Goal: Task Accomplishment & Management: Manage account settings

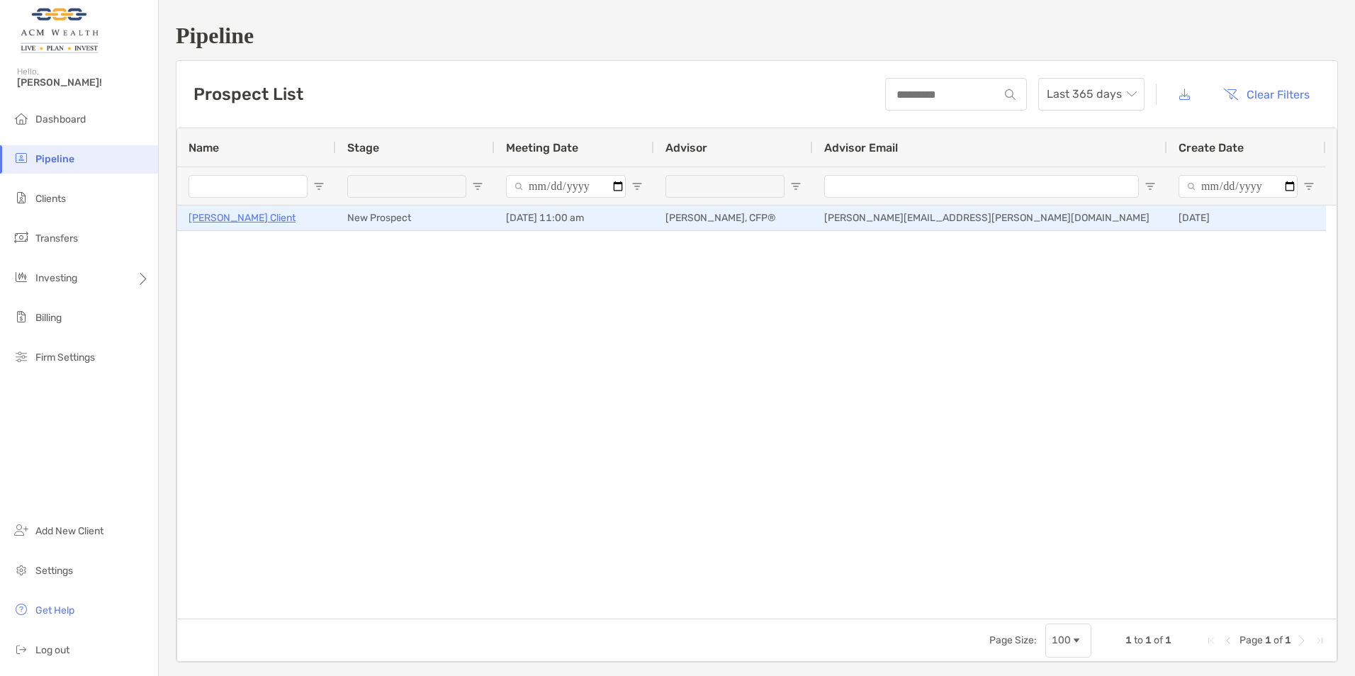
click at [224, 217] on p "Jane Client" at bounding box center [241, 218] width 107 height 18
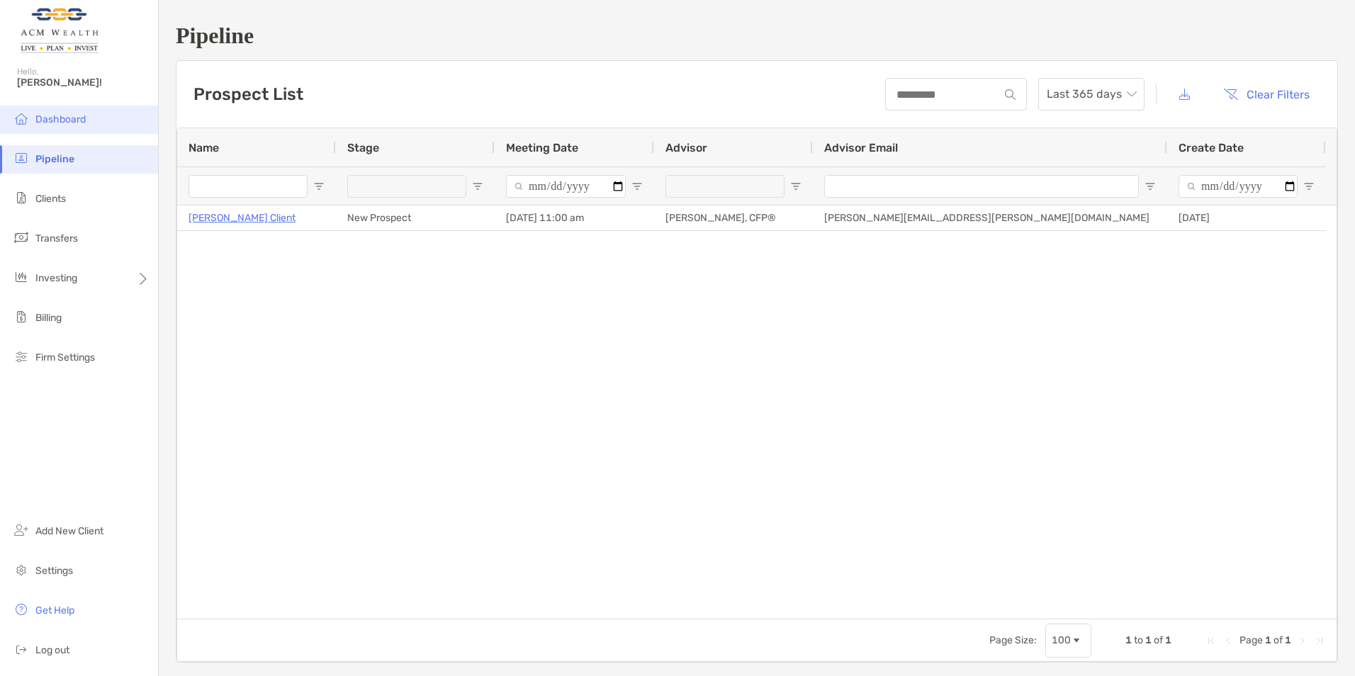
click at [70, 123] on span "Dashboard" at bounding box center [60, 119] width 50 height 12
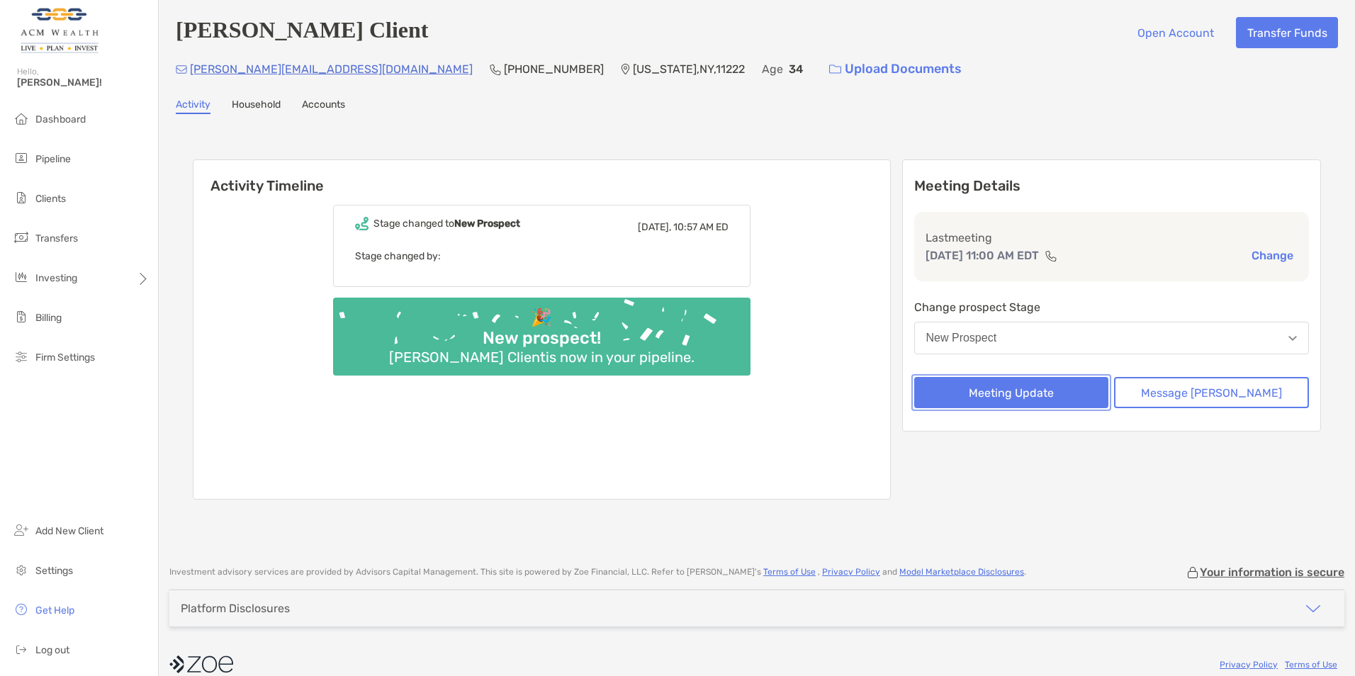
click at [992, 390] on button "Meeting Update" at bounding box center [1011, 392] width 195 height 31
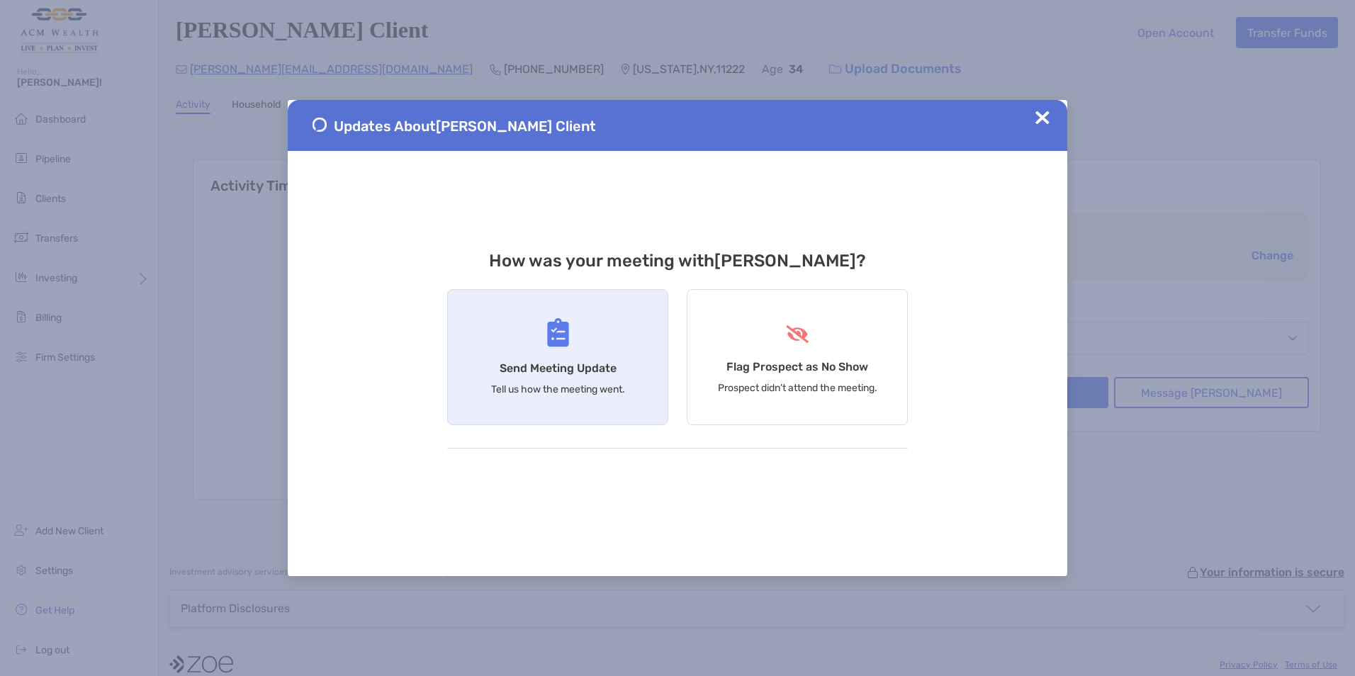
click at [568, 369] on h4 "Send Meeting Update" at bounding box center [558, 367] width 117 height 13
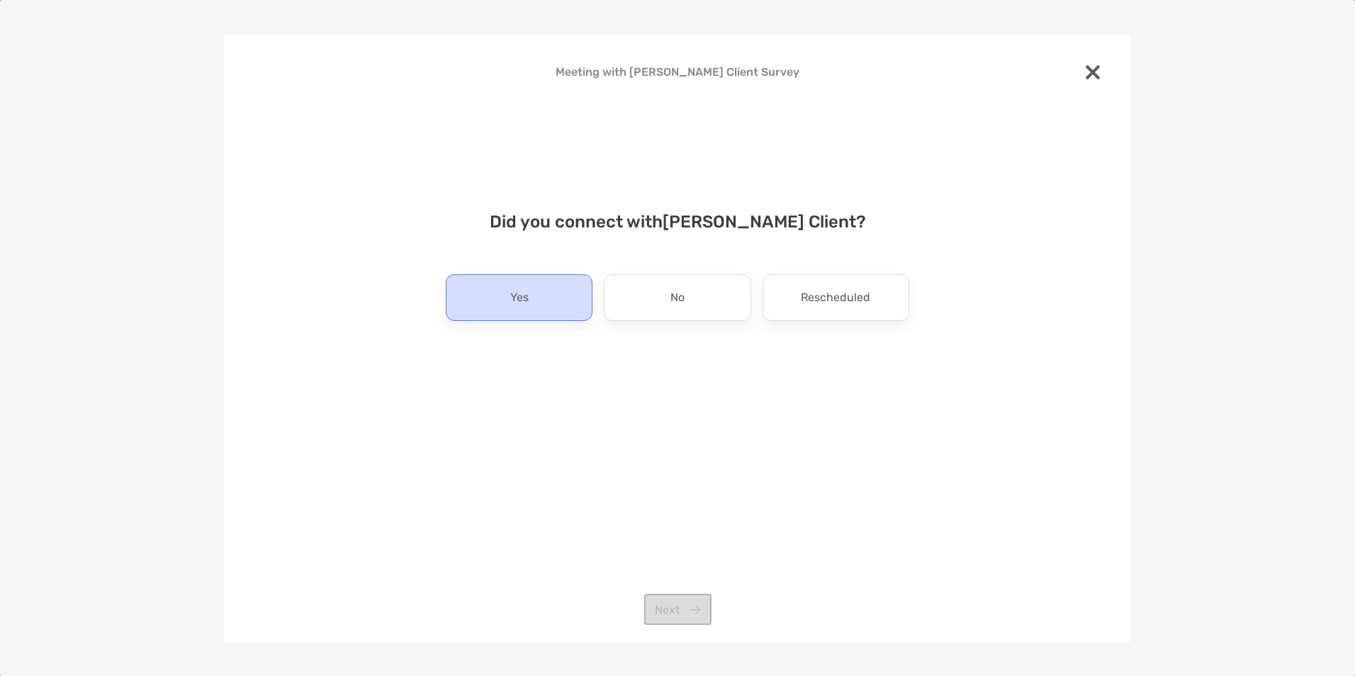
click at [534, 300] on div "Yes" at bounding box center [519, 297] width 147 height 47
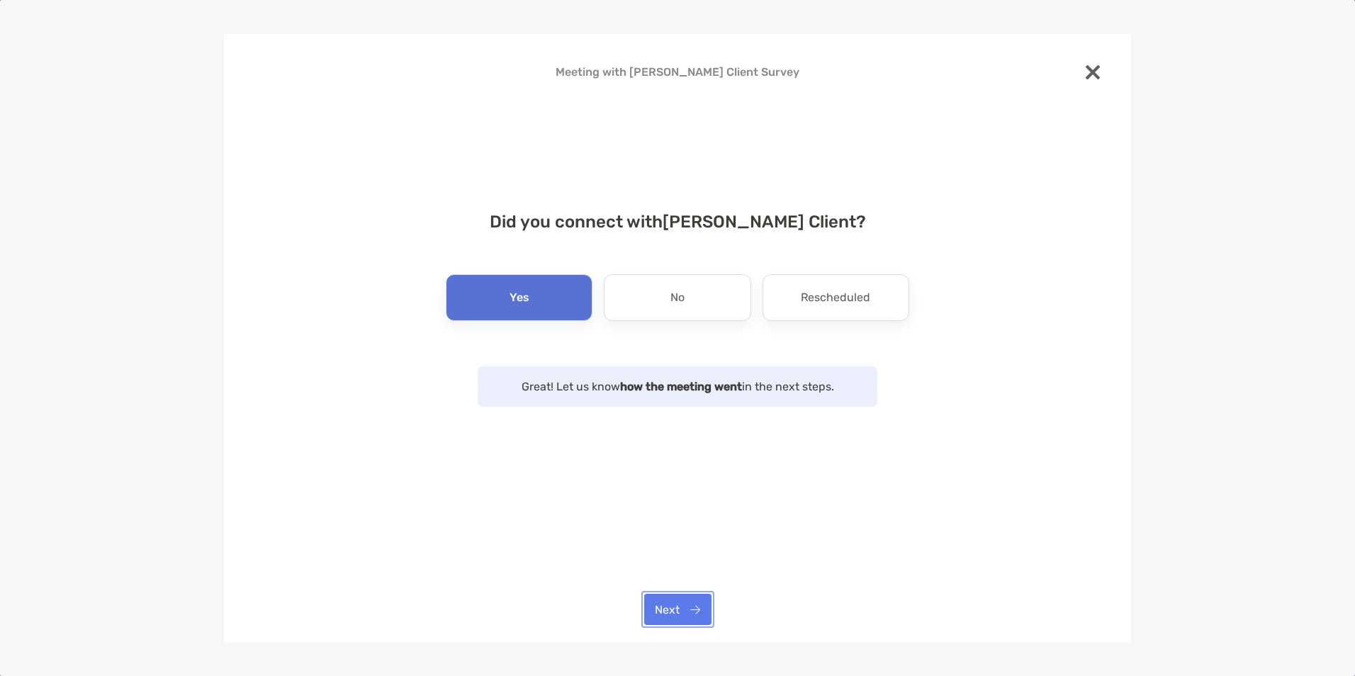
click at [678, 599] on button "Next" at bounding box center [677, 609] width 67 height 31
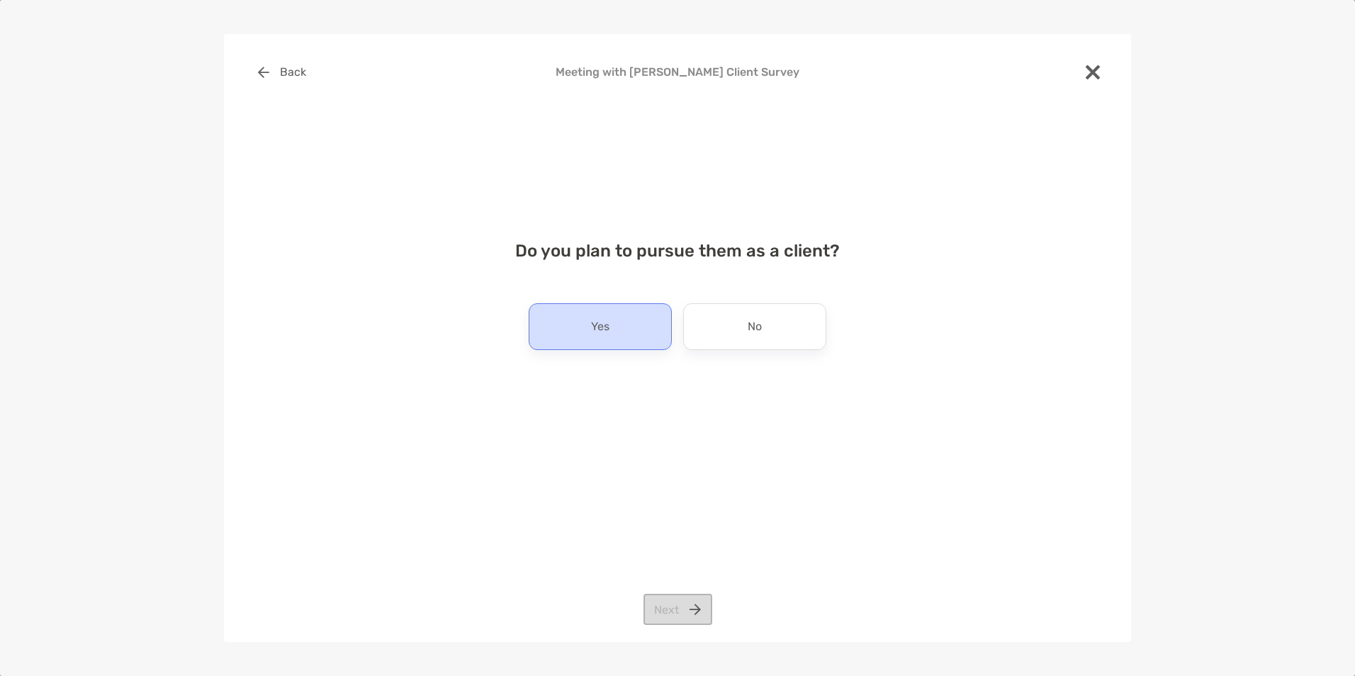
click at [614, 339] on div "Yes" at bounding box center [600, 326] width 143 height 47
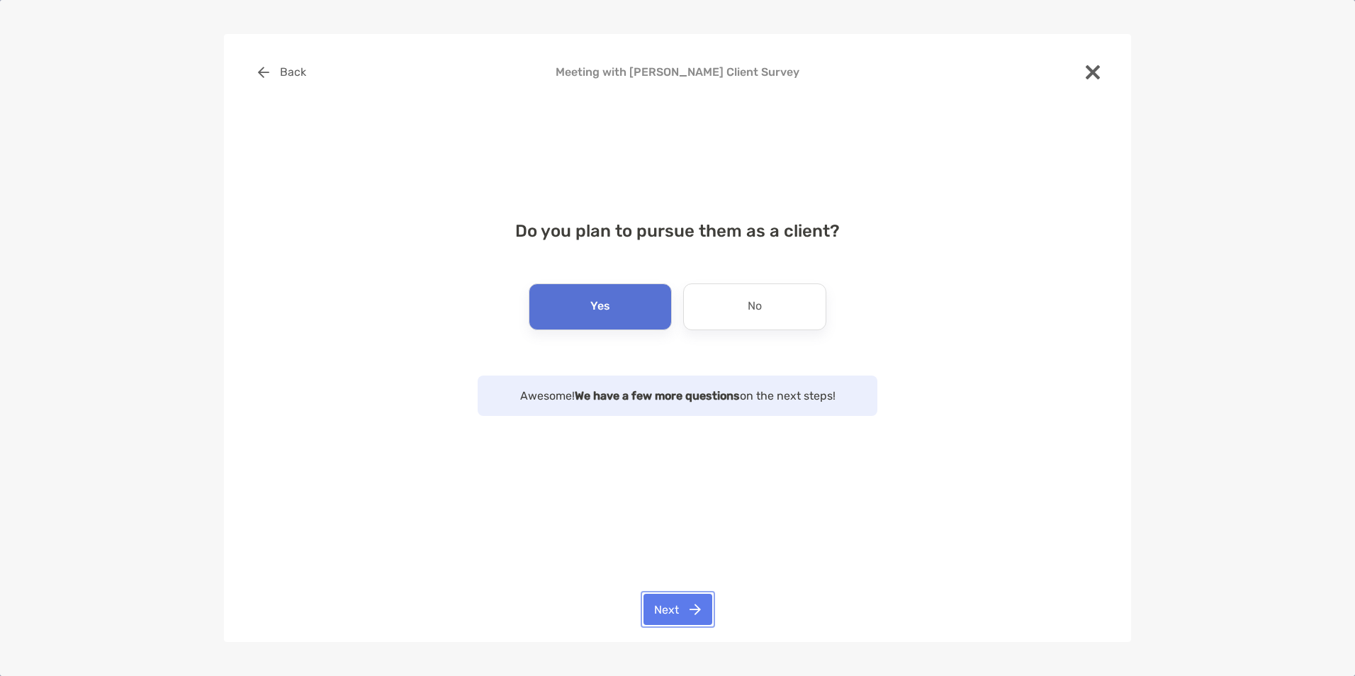
click at [680, 610] on button "Next" at bounding box center [677, 609] width 69 height 31
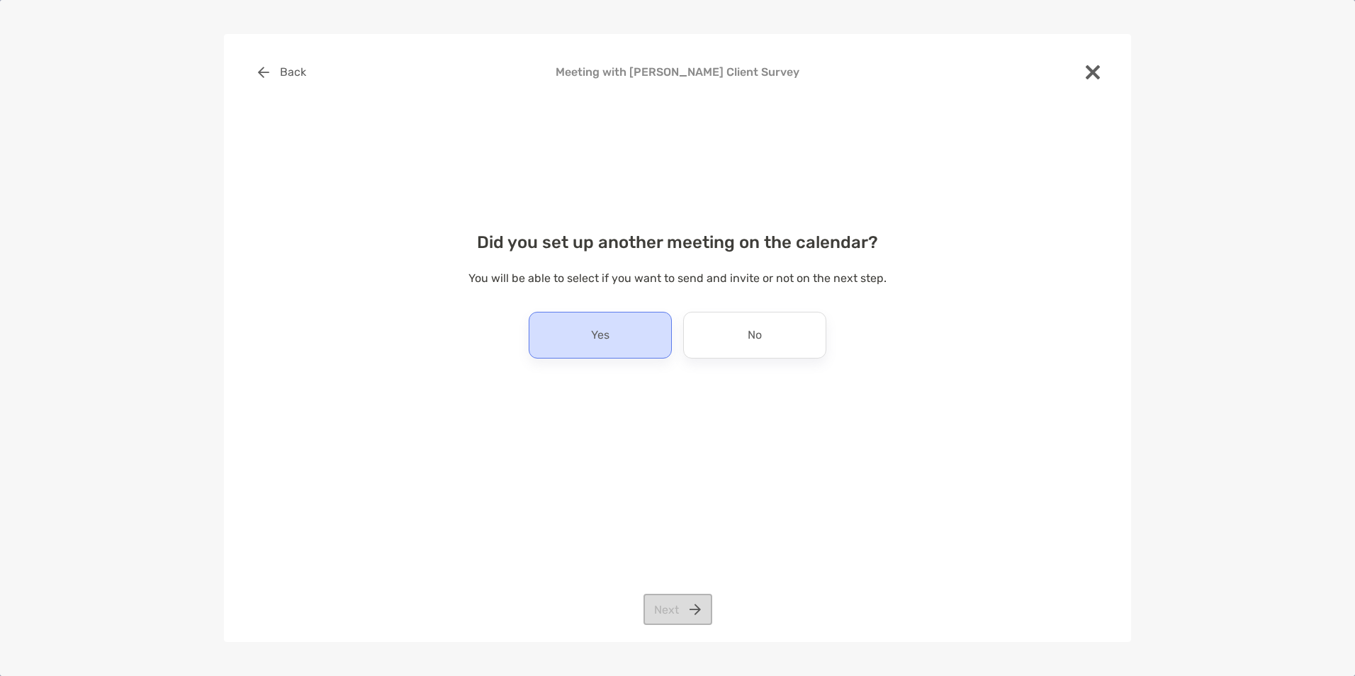
click at [616, 337] on div "Yes" at bounding box center [600, 335] width 143 height 47
click at [676, 600] on button "Next" at bounding box center [677, 609] width 69 height 31
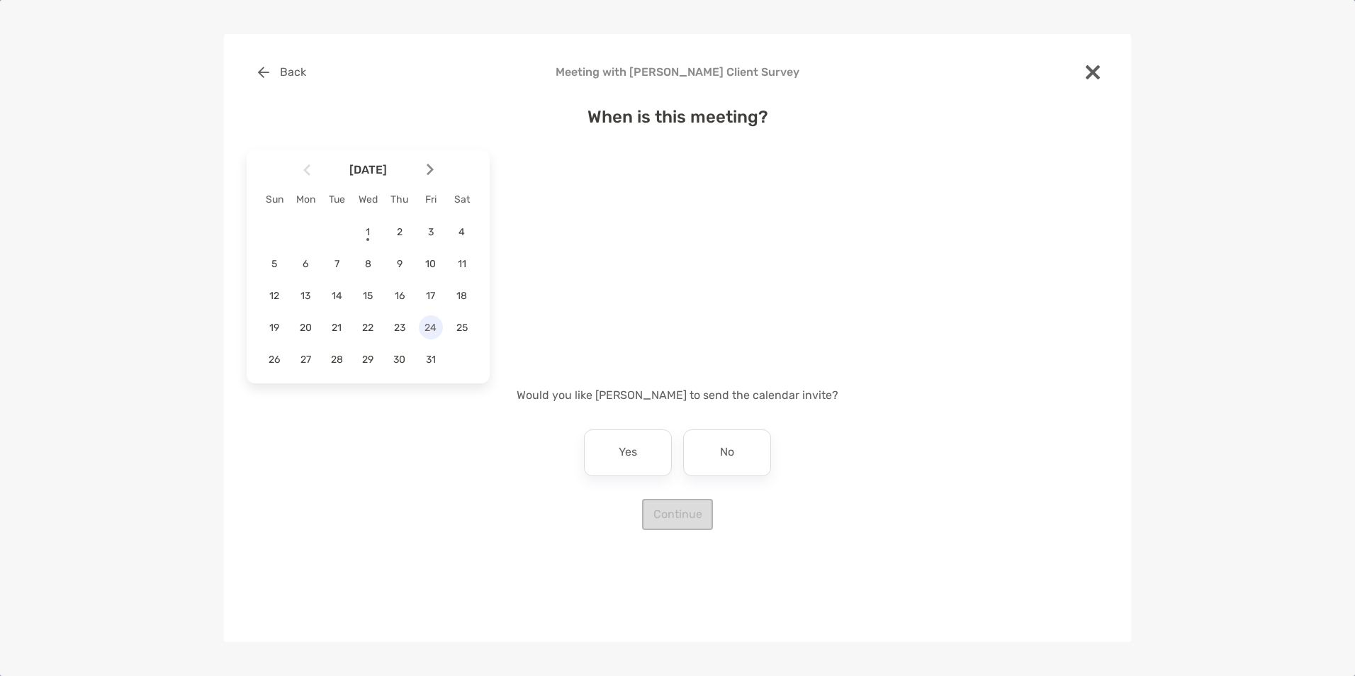
click at [433, 327] on span "24" at bounding box center [431, 328] width 24 height 12
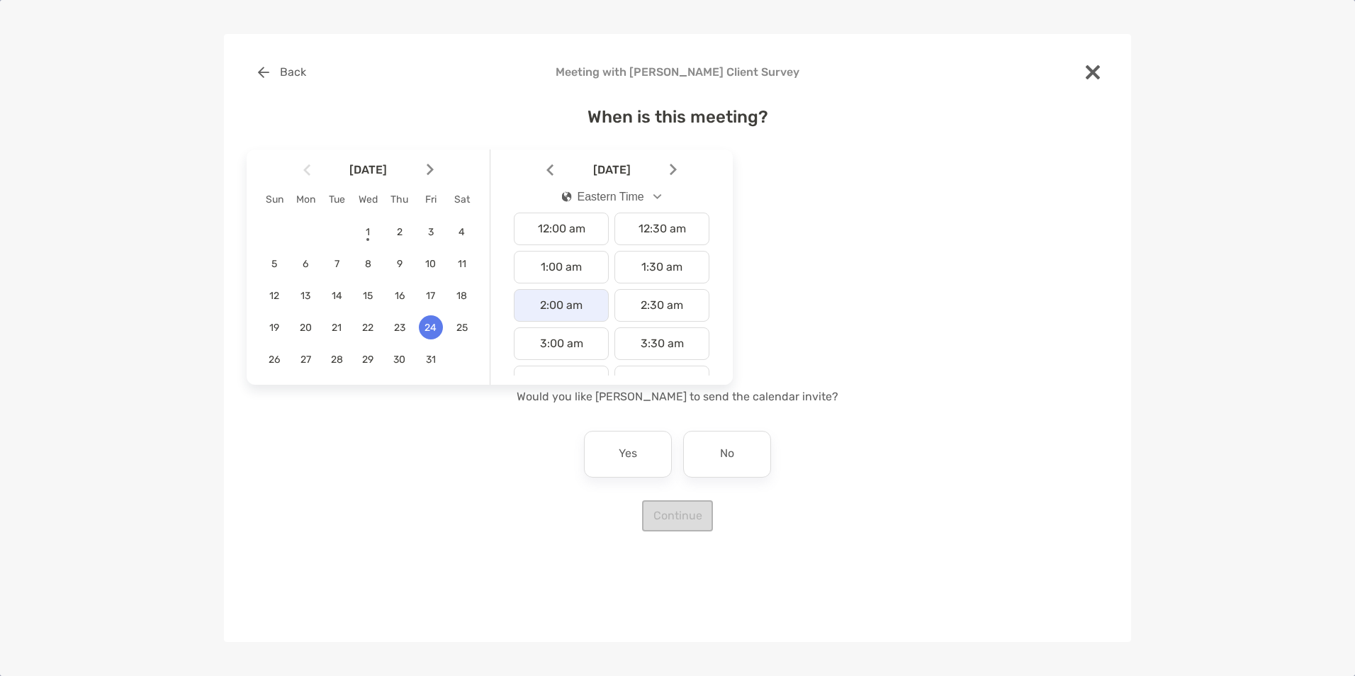
scroll to position [425, 0]
click at [563, 332] on div "2:00 pm" at bounding box center [561, 339] width 95 height 33
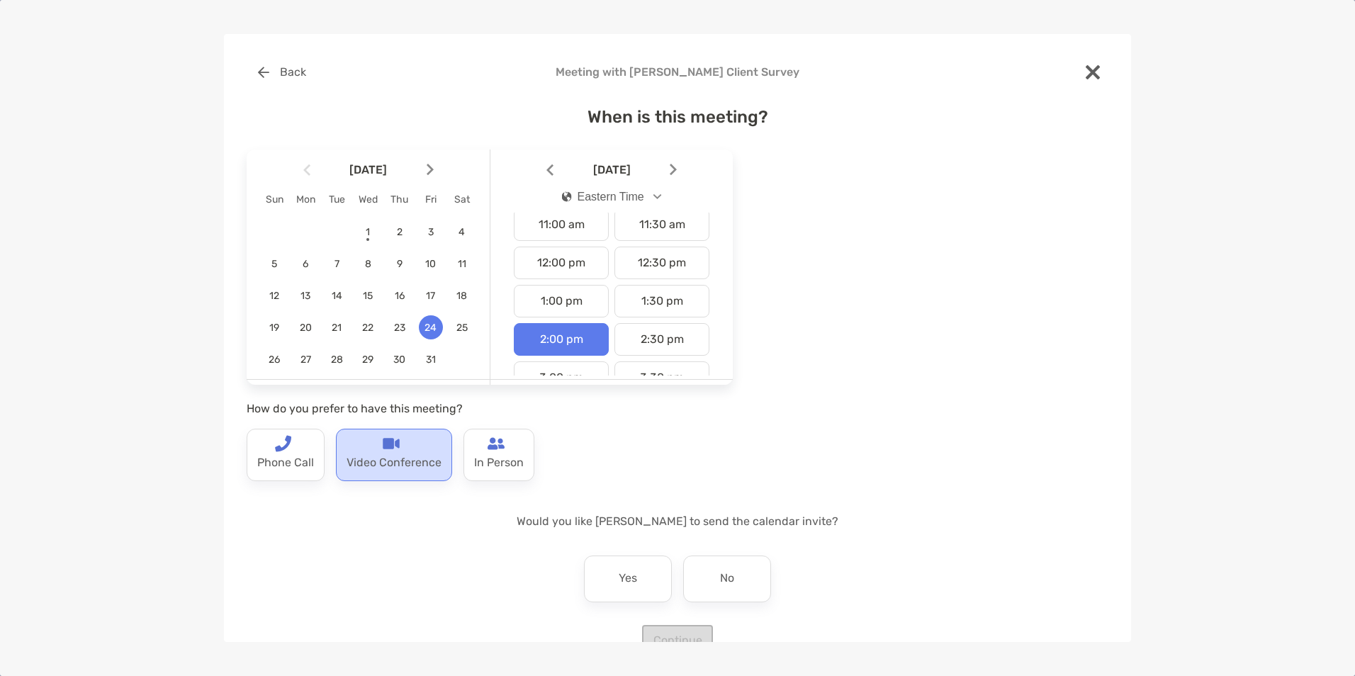
click at [375, 453] on p "Video Conference" at bounding box center [393, 463] width 95 height 23
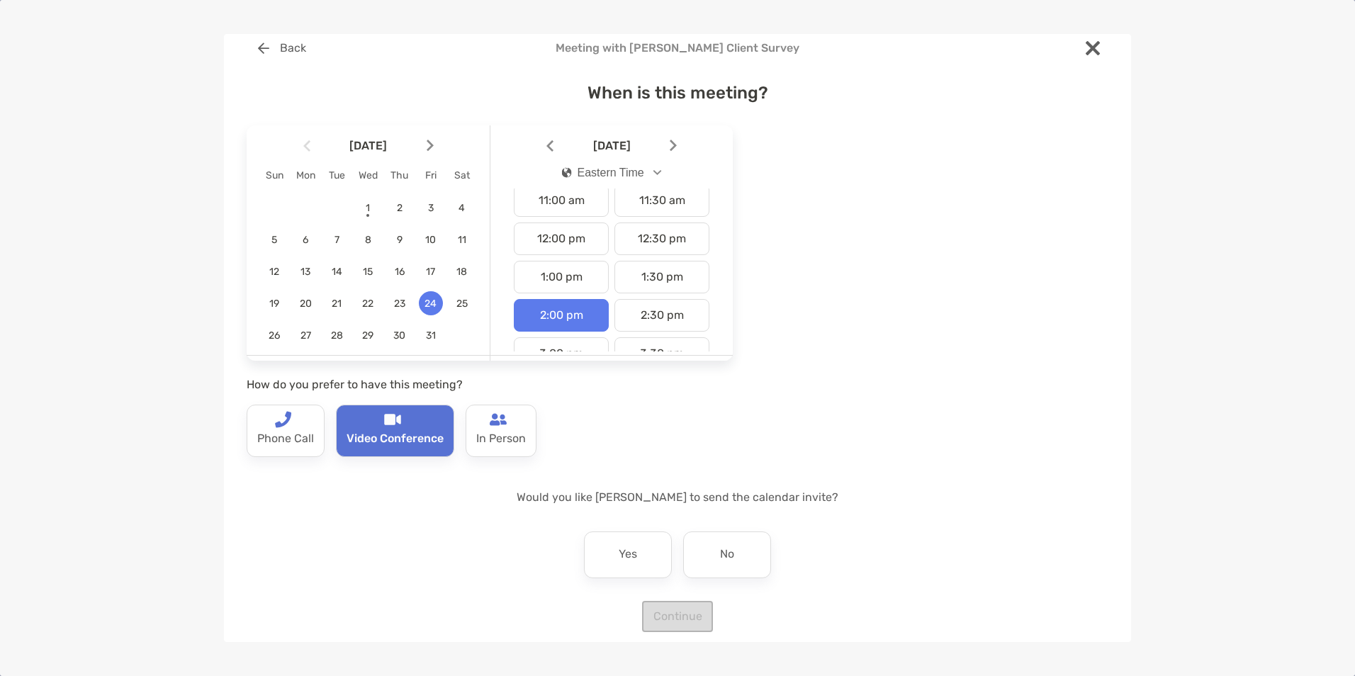
scroll to position [36, 0]
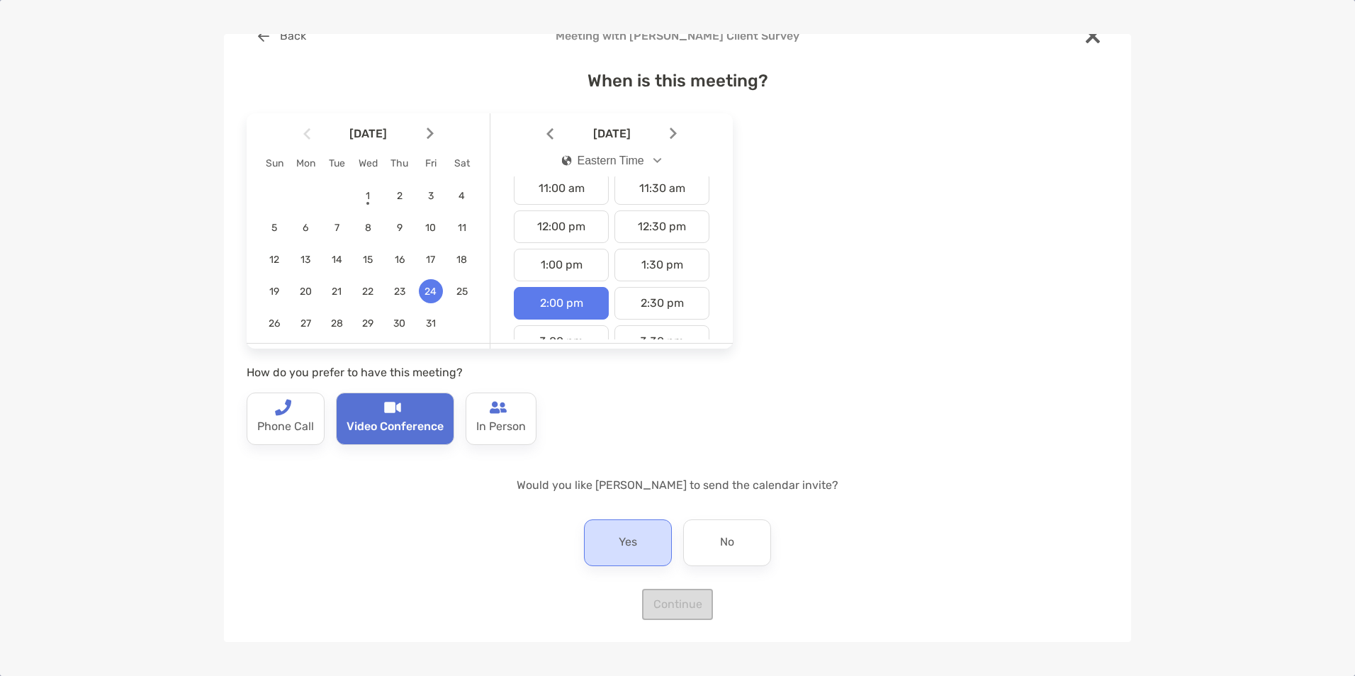
click at [625, 530] on div "Yes" at bounding box center [628, 542] width 88 height 47
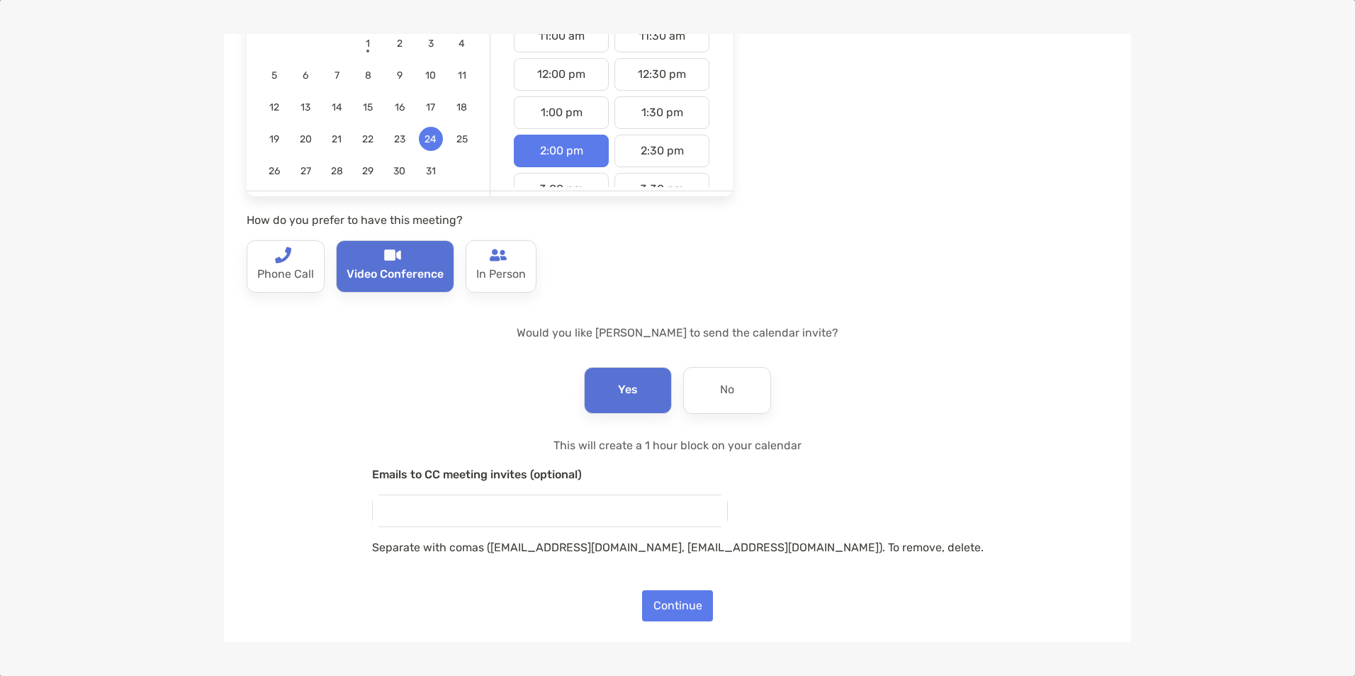
scroll to position [190, 0]
click at [668, 600] on button "Continue" at bounding box center [677, 604] width 71 height 31
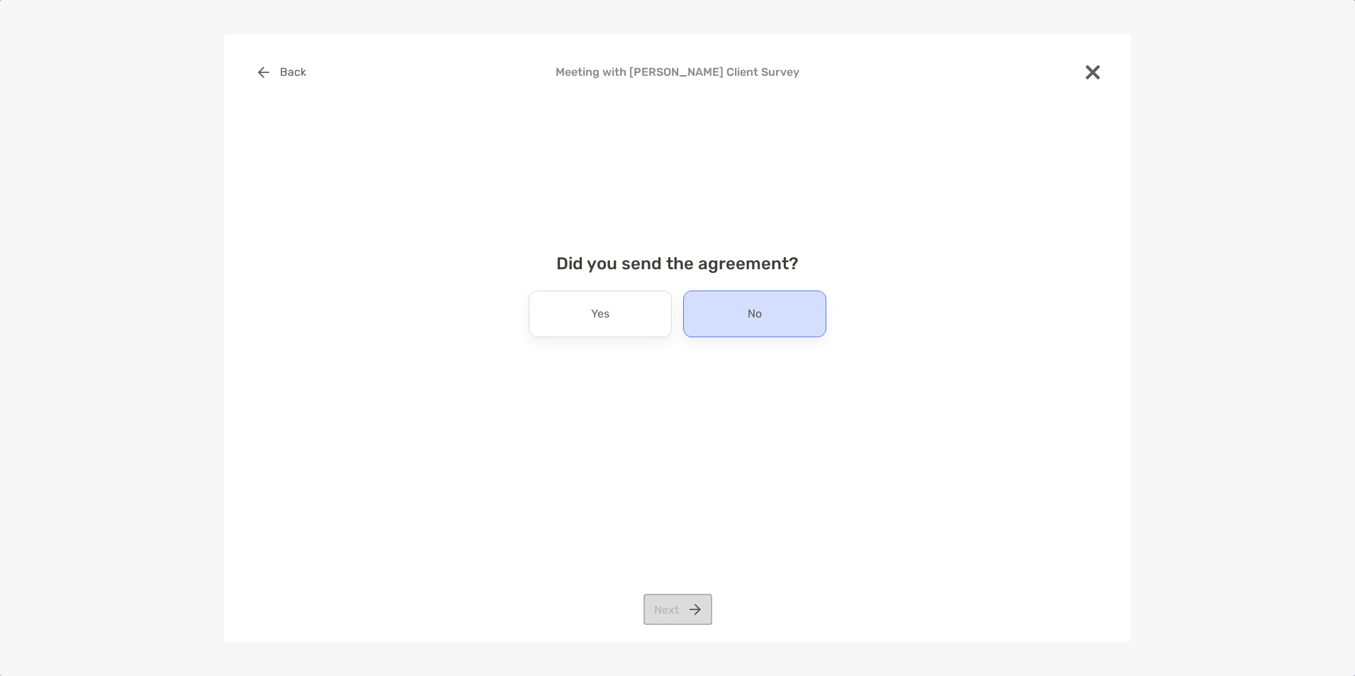
click at [754, 309] on p "No" at bounding box center [755, 314] width 14 height 23
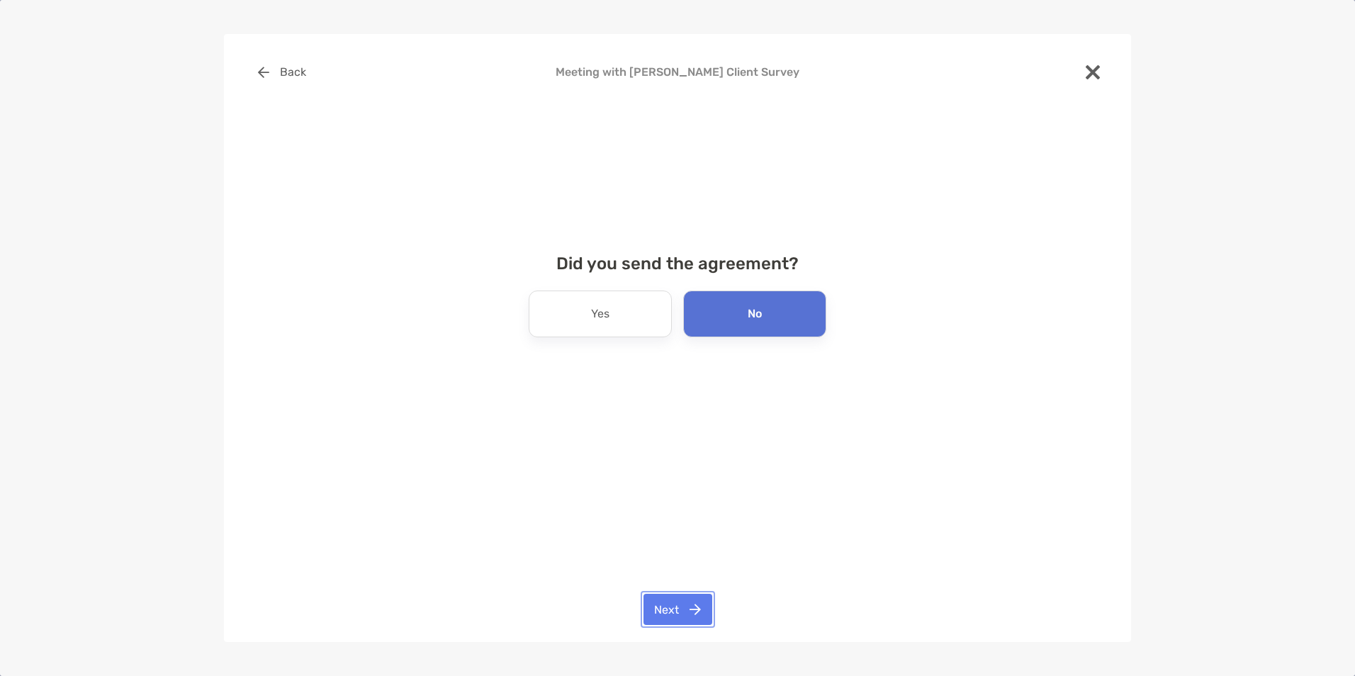
click at [679, 605] on button "Next" at bounding box center [677, 609] width 69 height 31
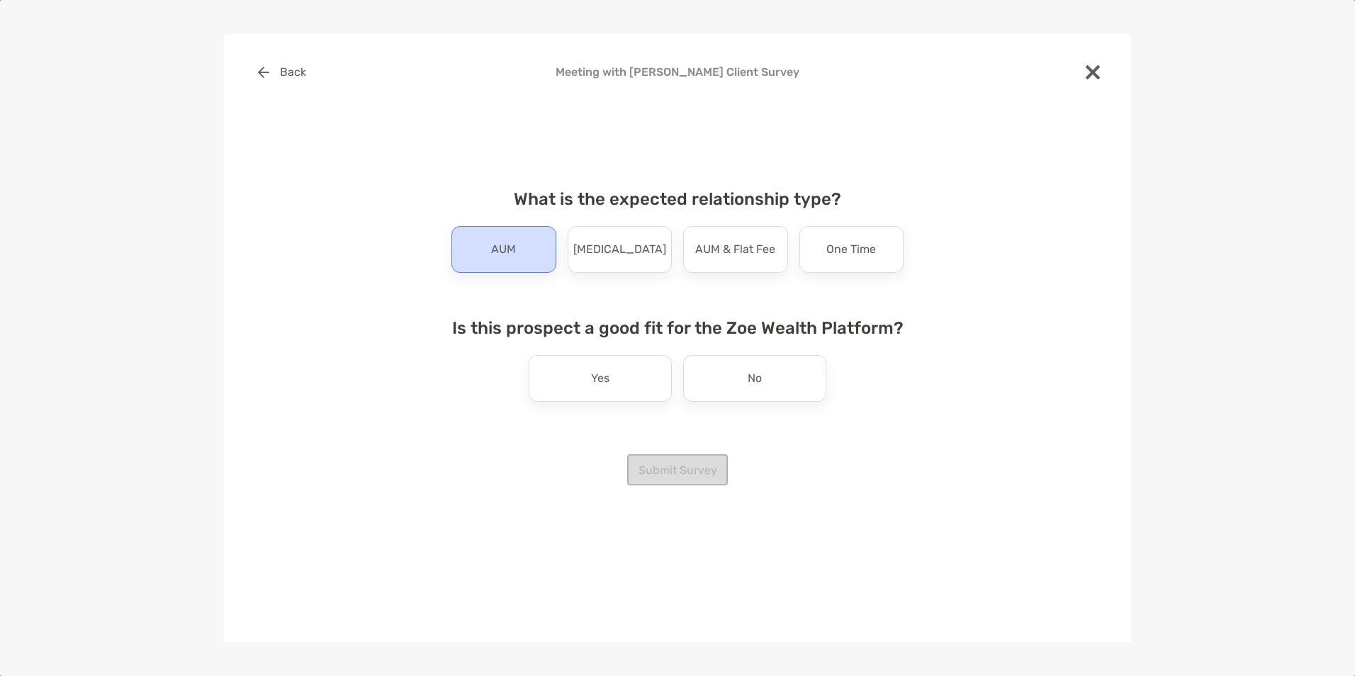
click at [500, 257] on p "AUM" at bounding box center [503, 249] width 25 height 23
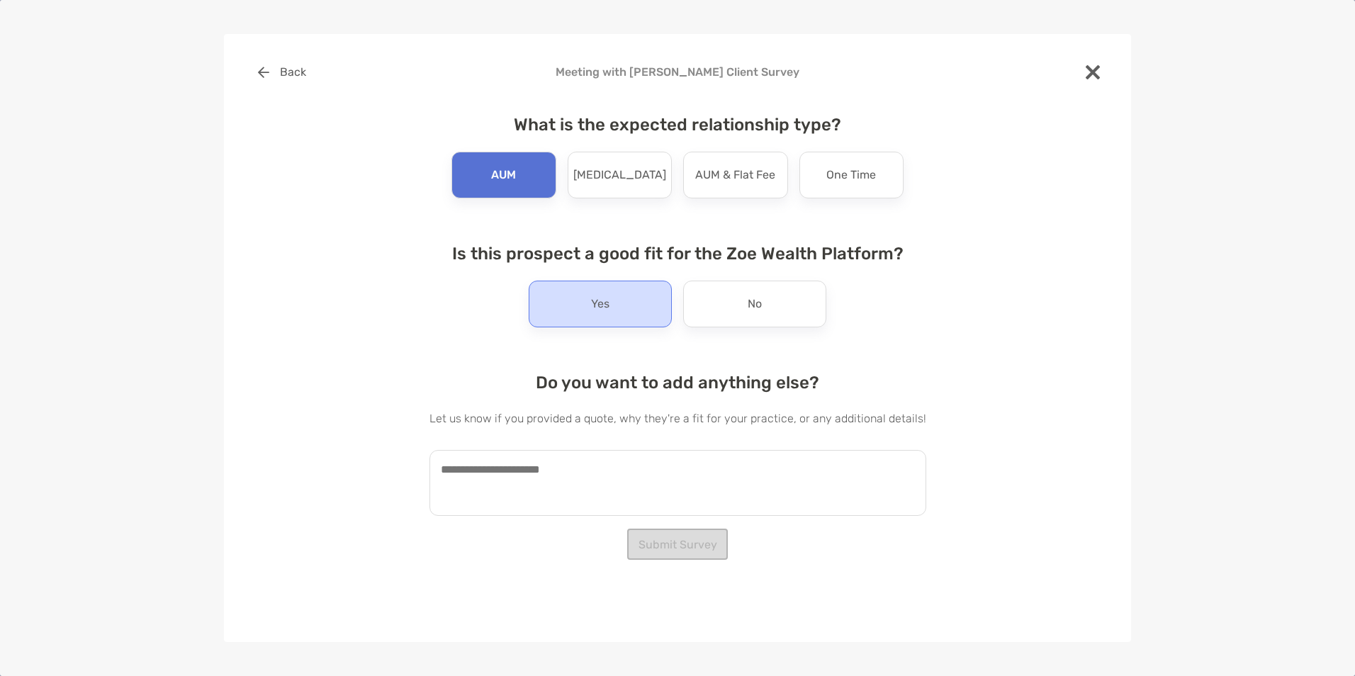
click at [614, 314] on div "Yes" at bounding box center [600, 304] width 143 height 47
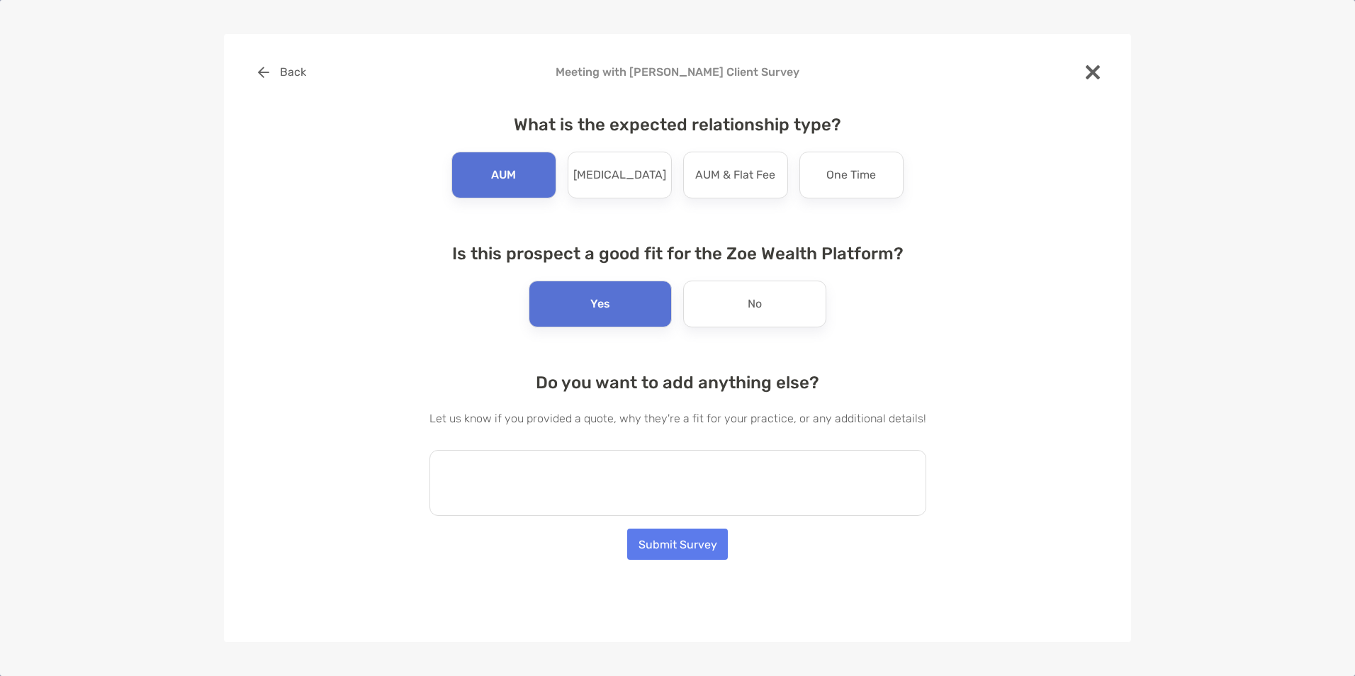
click at [514, 473] on textarea at bounding box center [677, 483] width 497 height 66
click at [680, 541] on button "Submit Survey" at bounding box center [677, 544] width 101 height 31
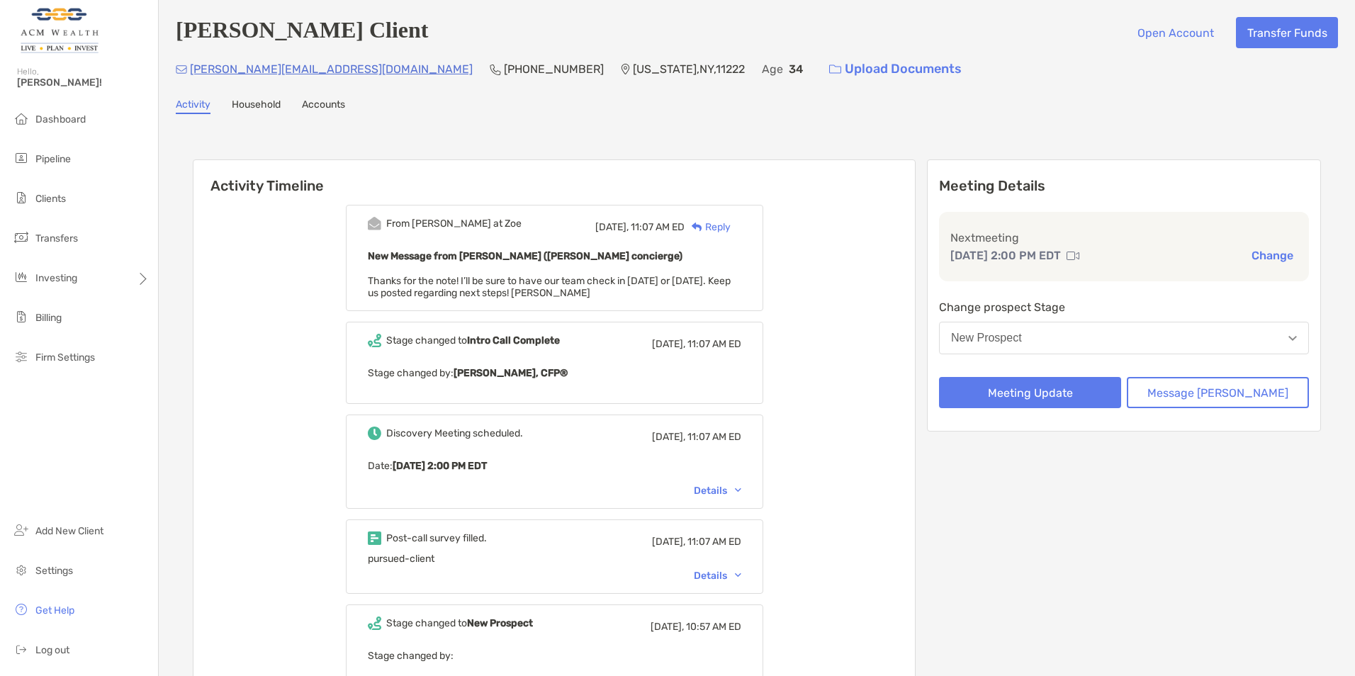
click at [1015, 335] on div "New Prospect" at bounding box center [986, 338] width 71 height 13
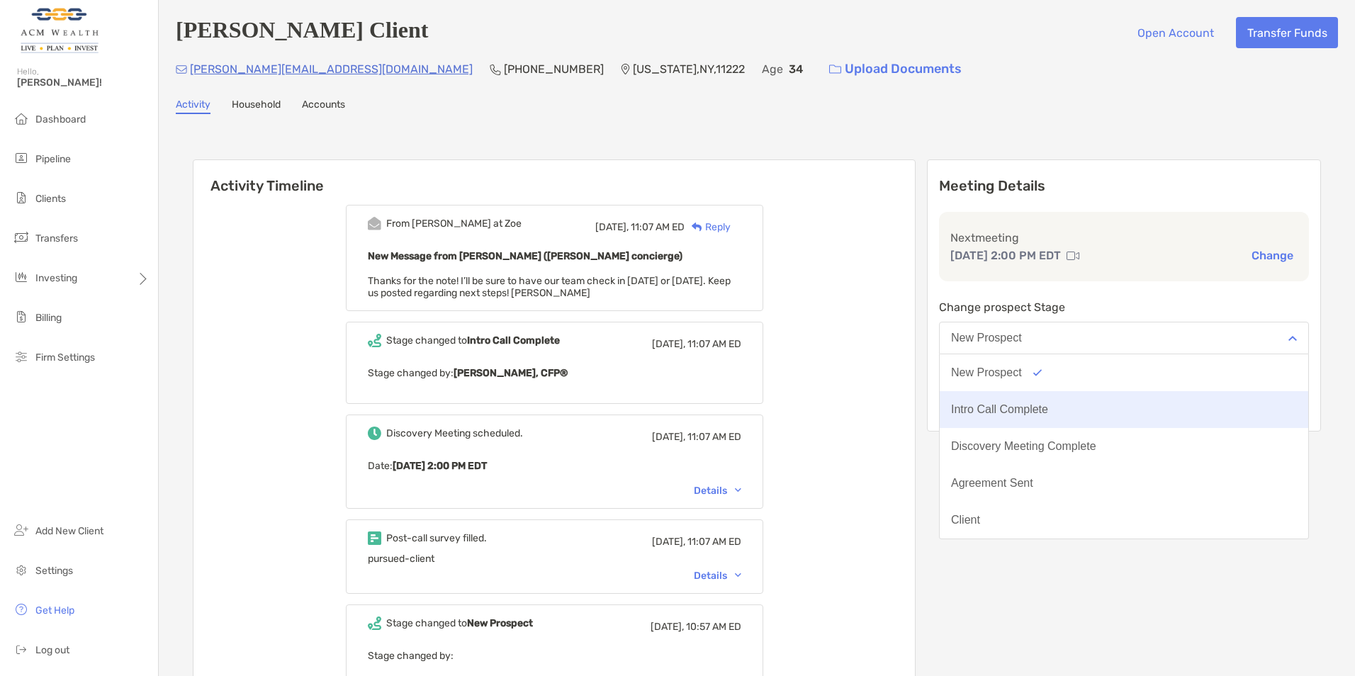
click at [1017, 405] on div "Intro Call Complete" at bounding box center [999, 409] width 97 height 13
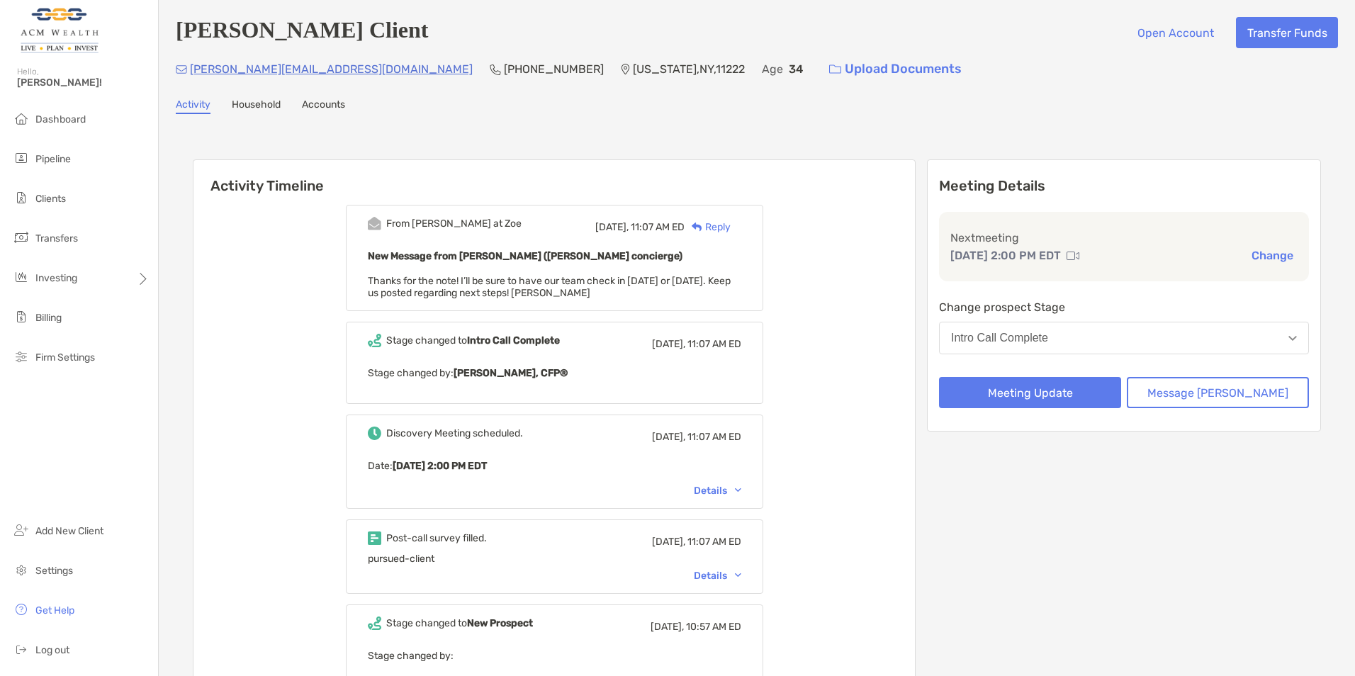
click at [1033, 458] on div "Meeting Details Next meeting Oct 24, 2:00 PM EDT Change Change prospect Stage I…" at bounding box center [1124, 478] width 394 height 638
click at [1037, 346] on button "Intro Call Complete" at bounding box center [1124, 338] width 370 height 33
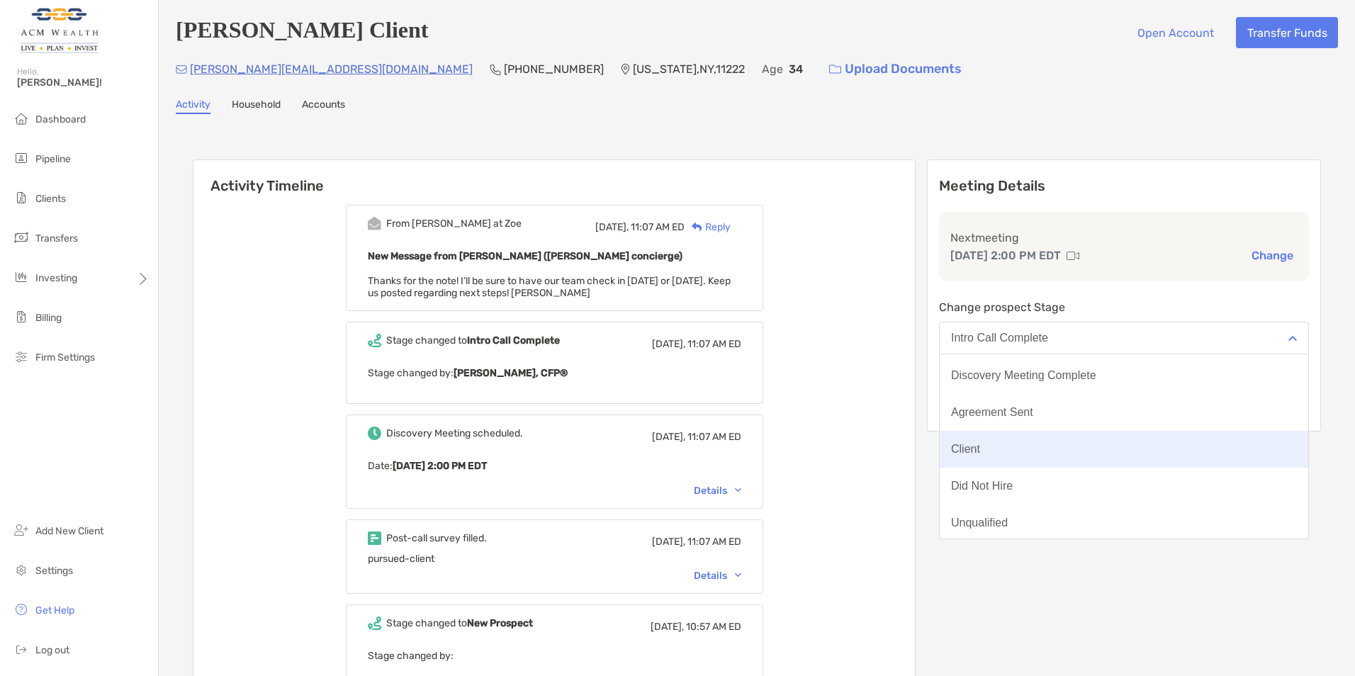
scroll to position [111, 0]
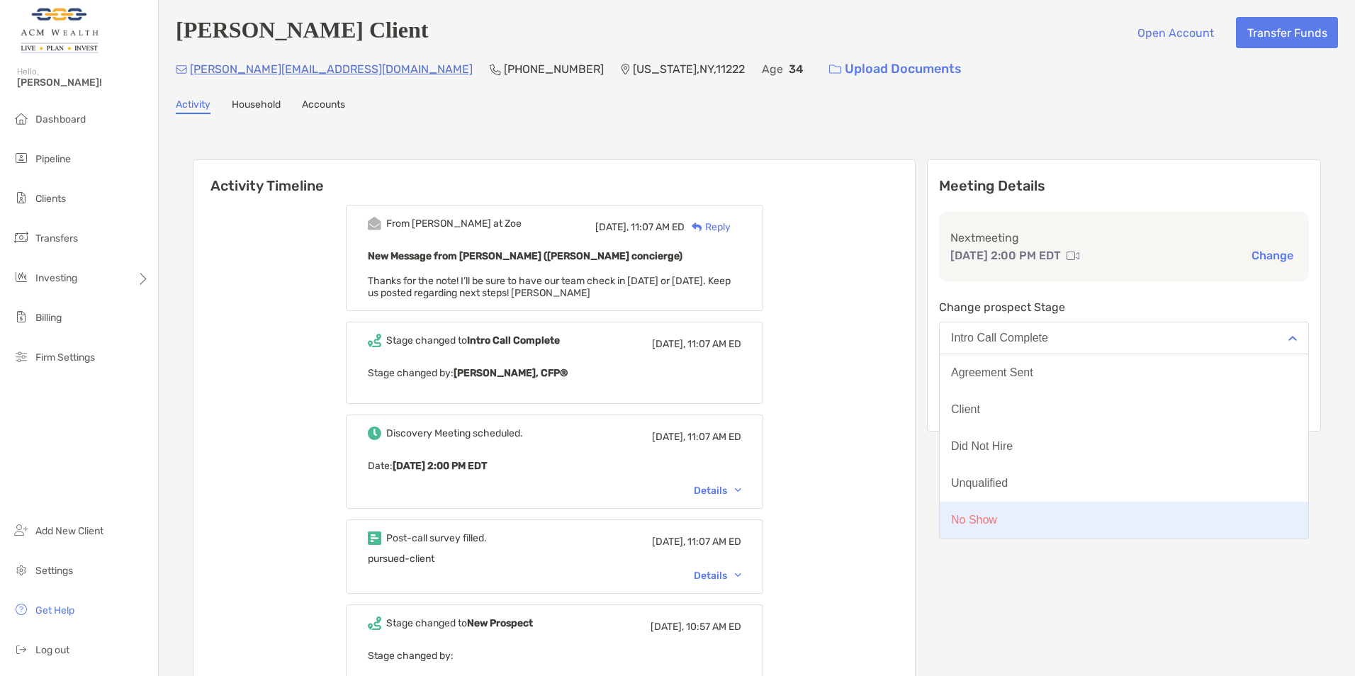
click at [997, 520] on div "No Show" at bounding box center [974, 520] width 46 height 13
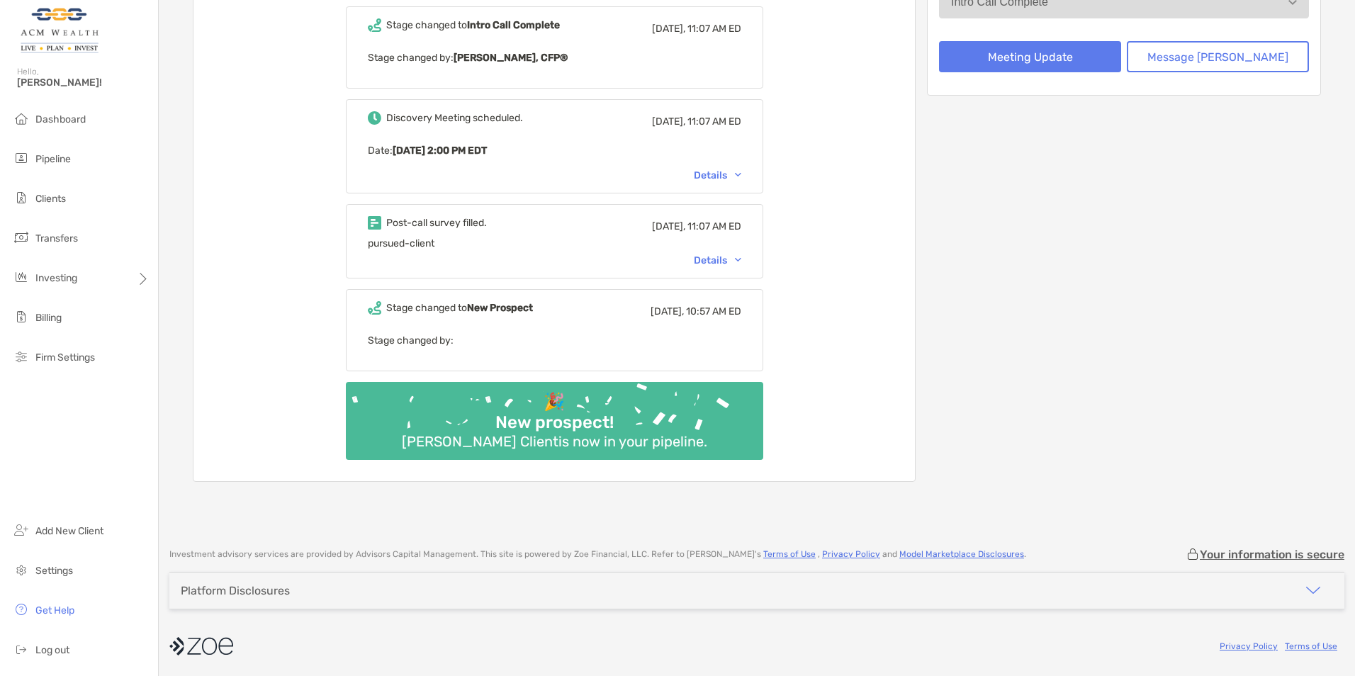
scroll to position [372, 0]
click at [46, 568] on span "Settings" at bounding box center [54, 571] width 38 height 12
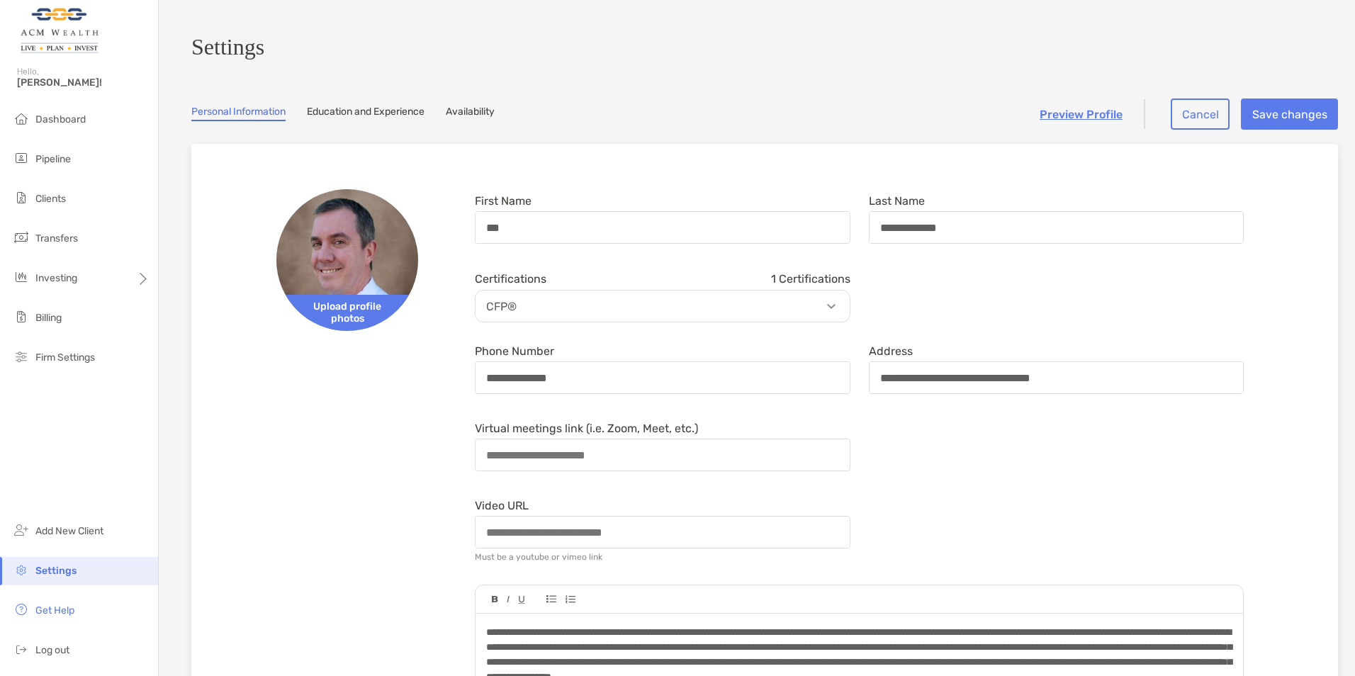
click at [474, 121] on link "Availability" at bounding box center [470, 114] width 49 height 16
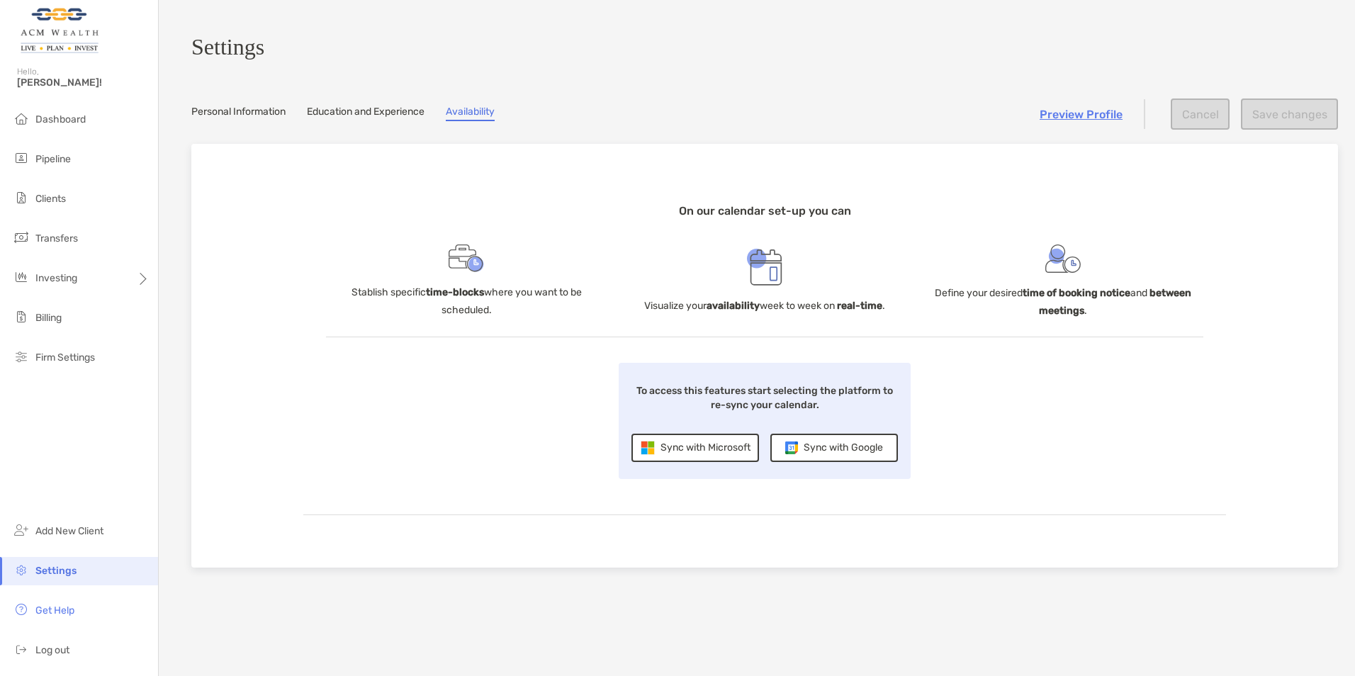
click at [693, 453] on div "Sync with Microsoft" at bounding box center [695, 448] width 128 height 28
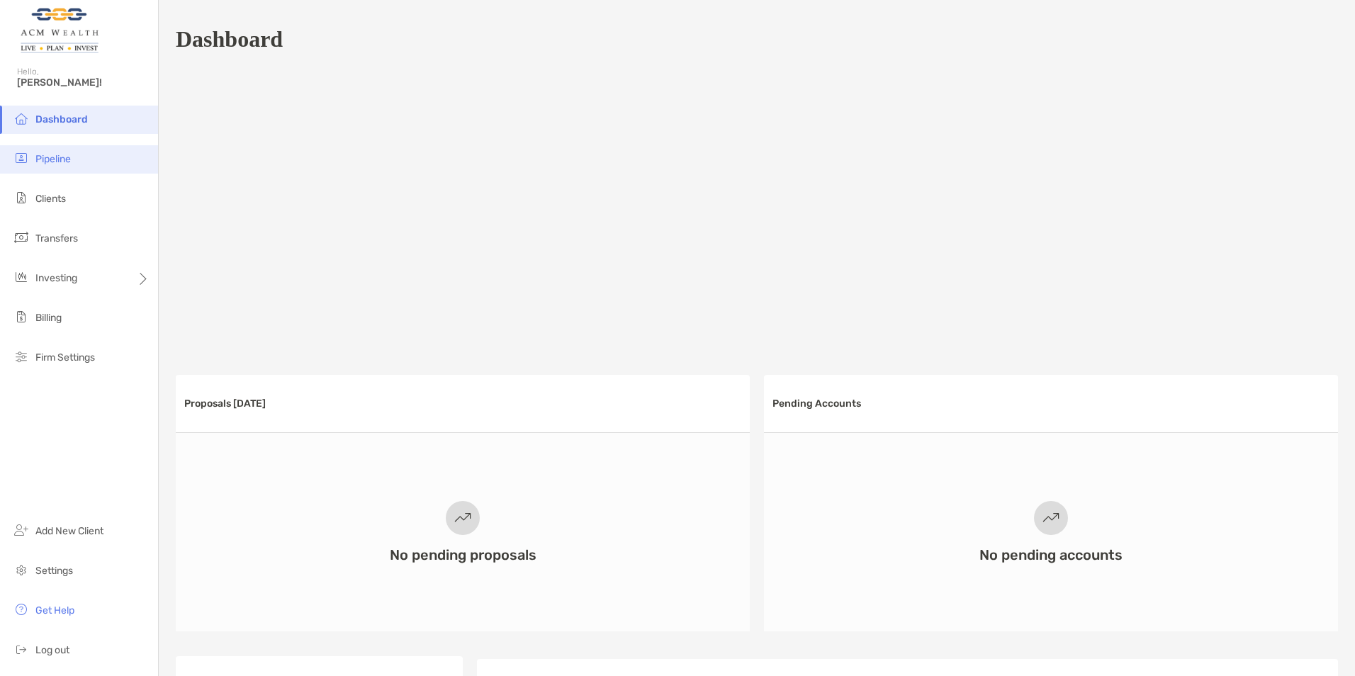
click at [58, 156] on span "Pipeline" at bounding box center [52, 159] width 35 height 12
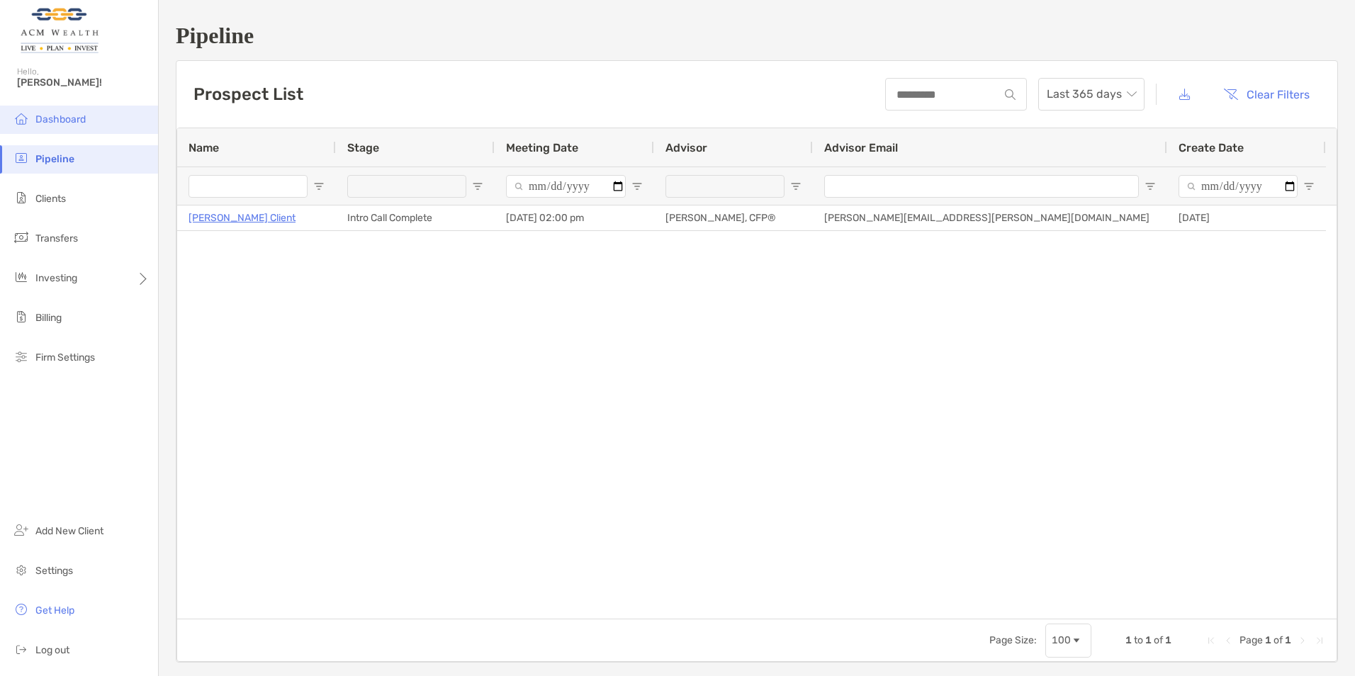
click at [57, 121] on span "Dashboard" at bounding box center [60, 119] width 50 height 12
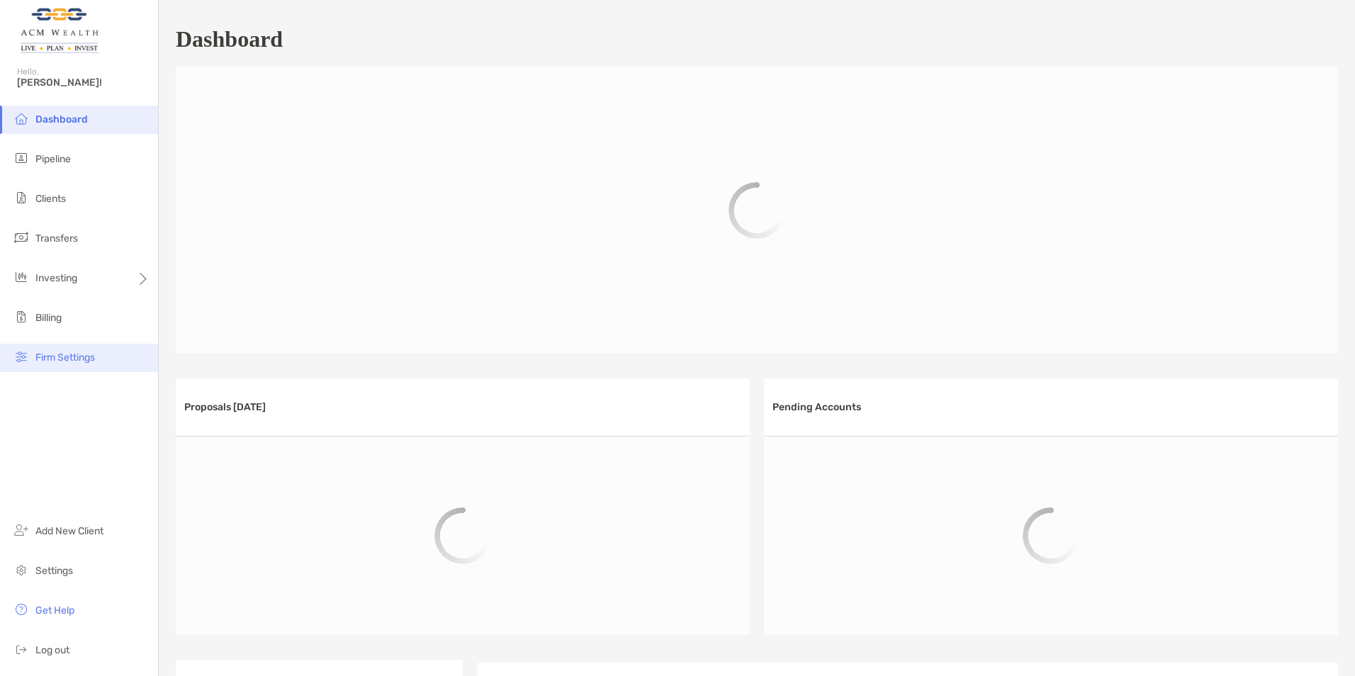
click at [47, 355] on span "Firm Settings" at bounding box center [65, 357] width 60 height 12
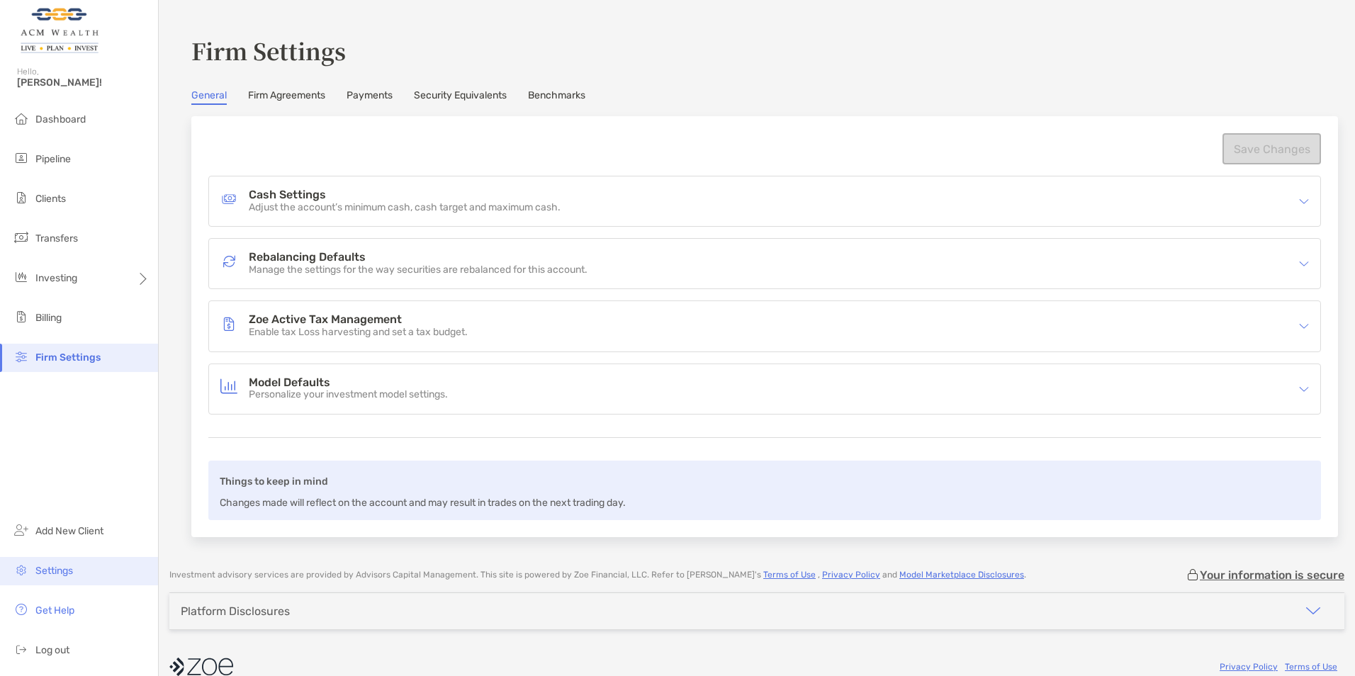
click at [55, 566] on span "Settings" at bounding box center [54, 571] width 38 height 12
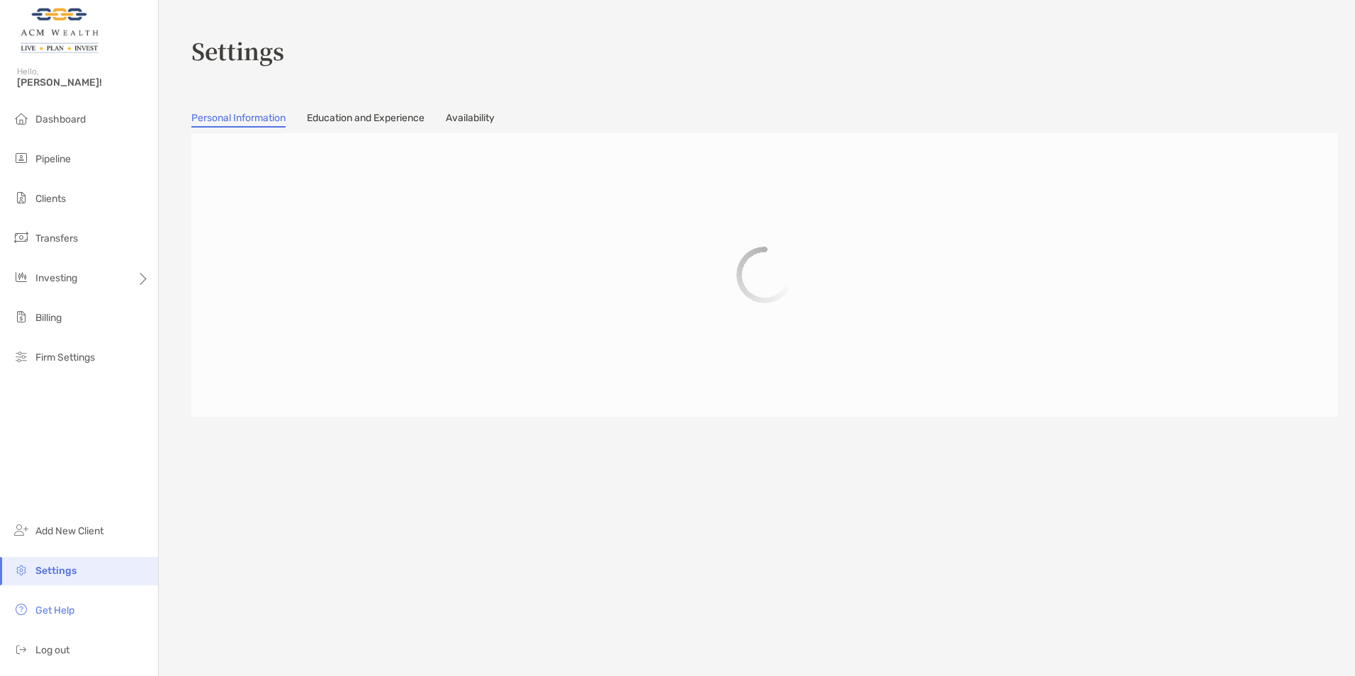
click at [347, 120] on link "Education and Experience" at bounding box center [366, 120] width 118 height 16
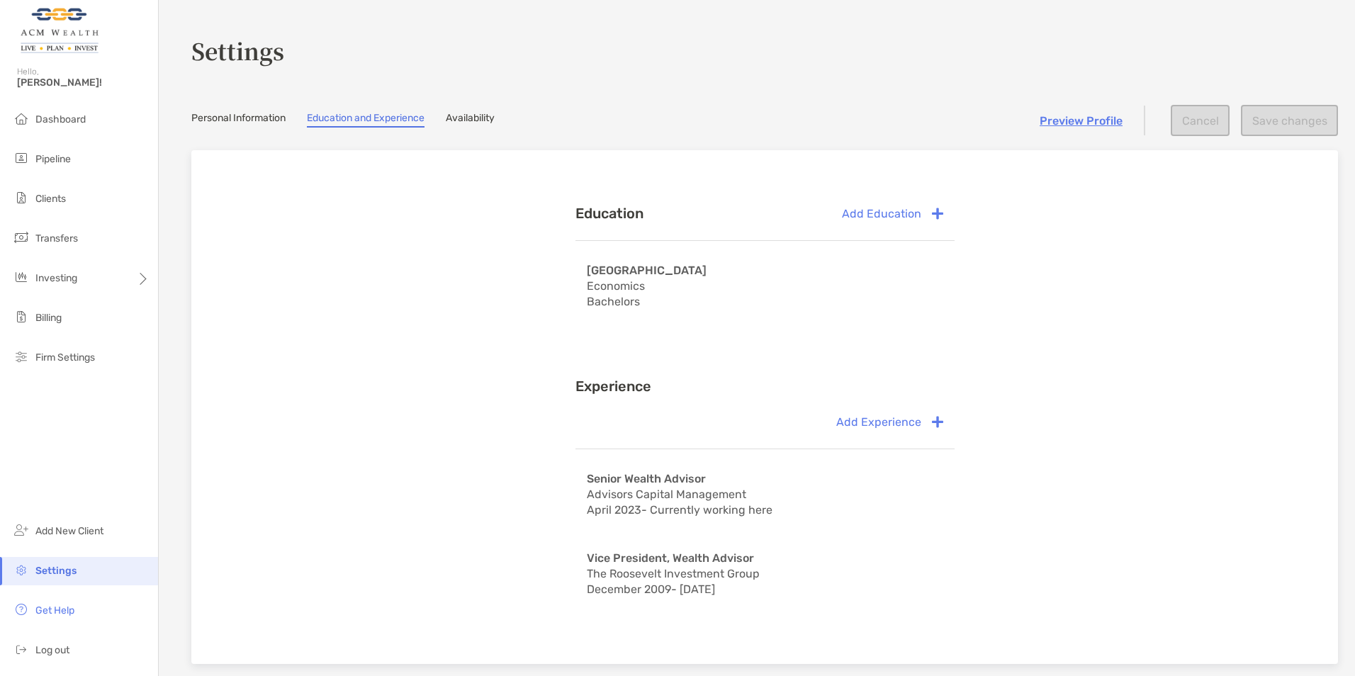
click at [464, 121] on link "Availability" at bounding box center [470, 120] width 49 height 16
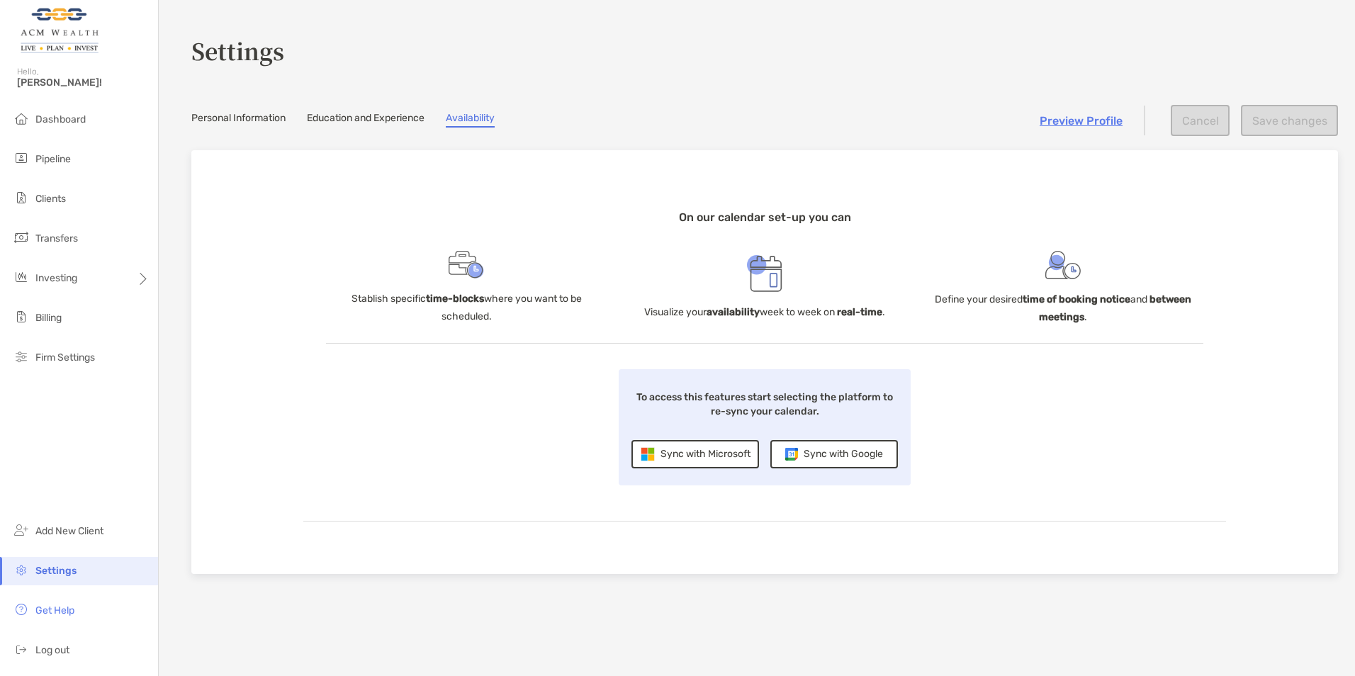
click at [244, 114] on link "Personal Information" at bounding box center [238, 120] width 94 height 16
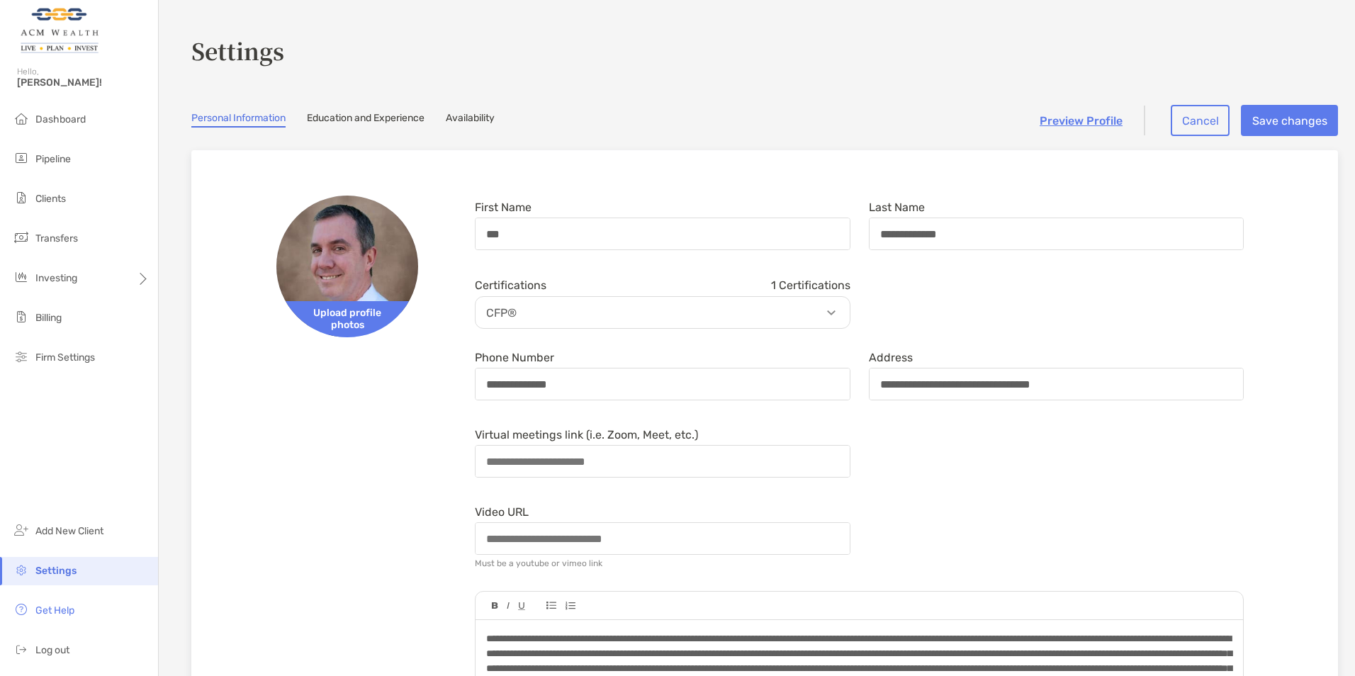
click at [463, 119] on link "Availability" at bounding box center [470, 120] width 49 height 16
